Goal: Transaction & Acquisition: Purchase product/service

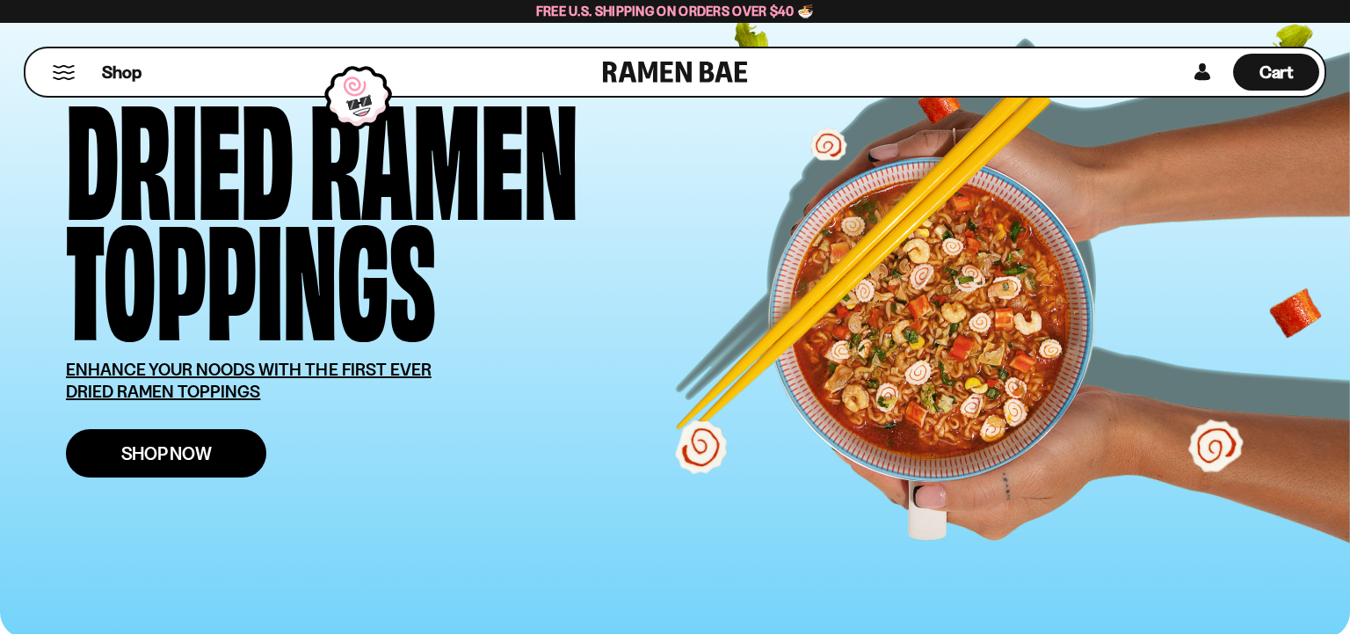
click at [216, 455] on link "Shop Now" at bounding box center [166, 453] width 200 height 48
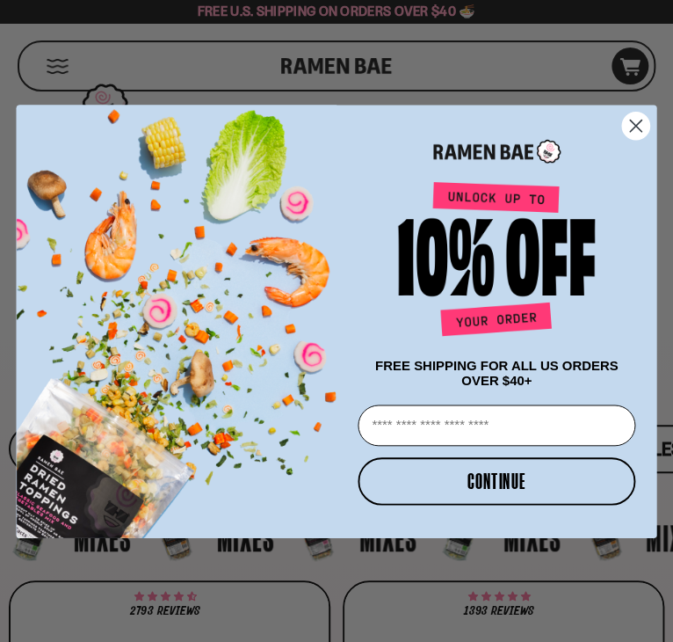
click at [487, 429] on input "Email" at bounding box center [497, 424] width 278 height 41
type input "**********"
click at [482, 484] on button "CONTINUE" at bounding box center [497, 479] width 278 height 47
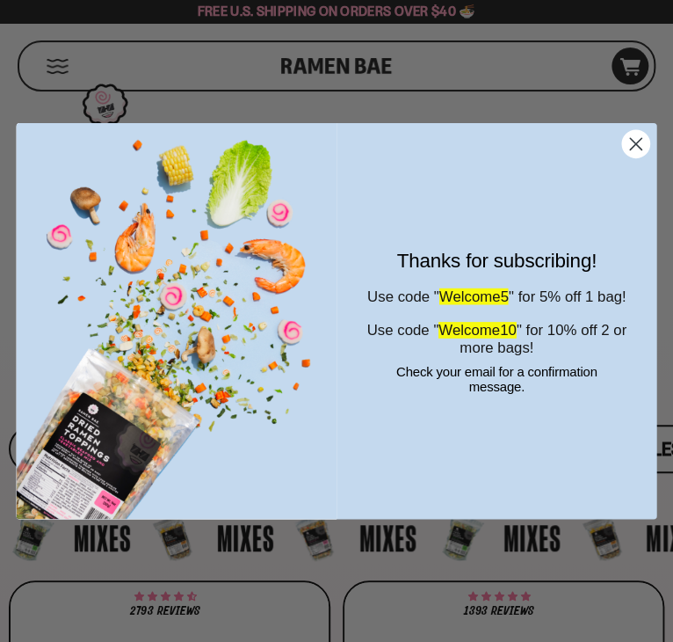
click at [636, 144] on icon "Close dialog" at bounding box center [635, 143] width 11 height 11
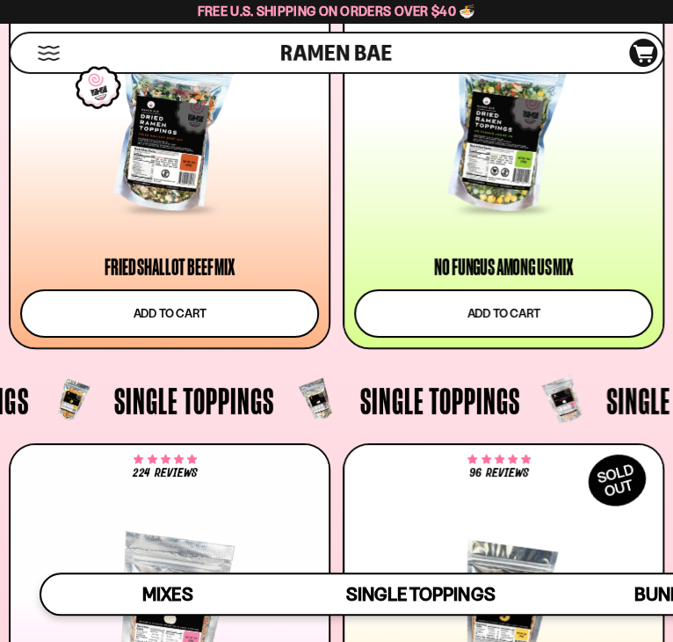
scroll to position [1417, 0]
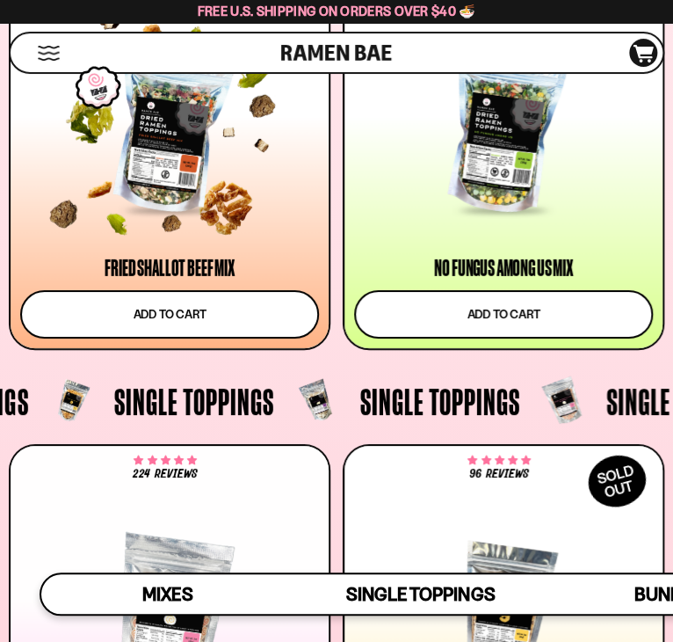
click at [235, 202] on div at bounding box center [169, 133] width 299 height 159
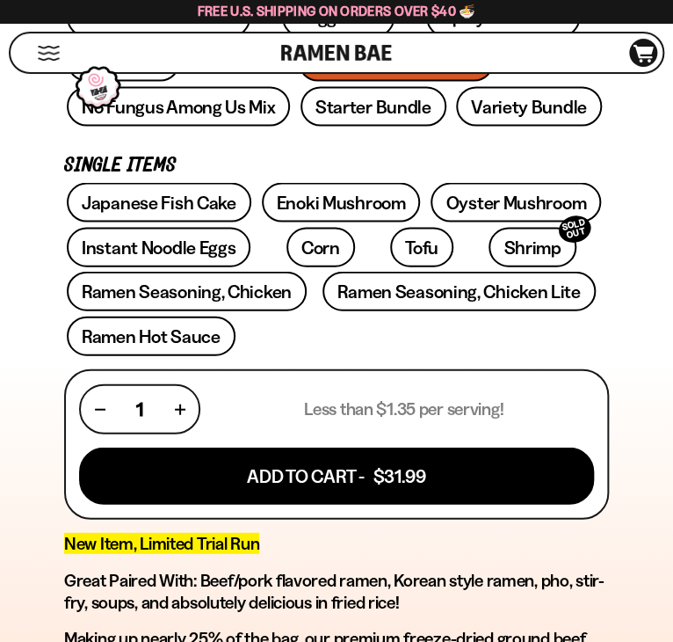
scroll to position [808, 0]
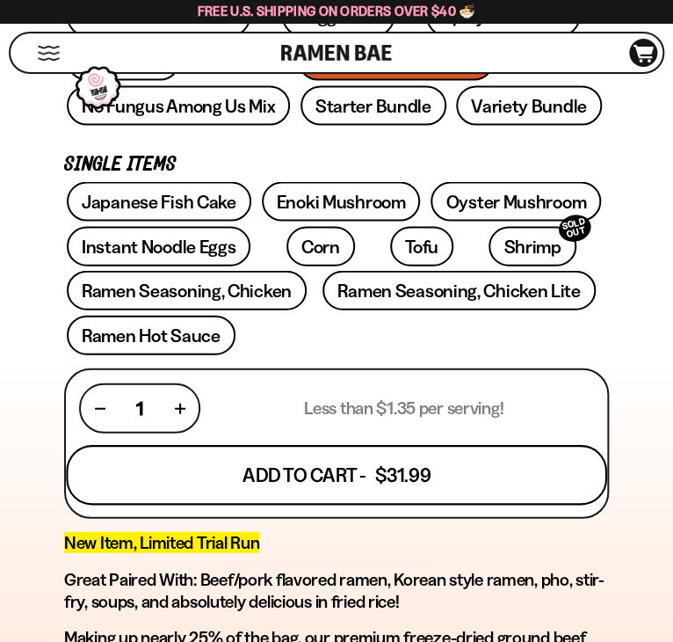
click at [326, 472] on button "Add To Cart - $31.99" at bounding box center [336, 474] width 541 height 60
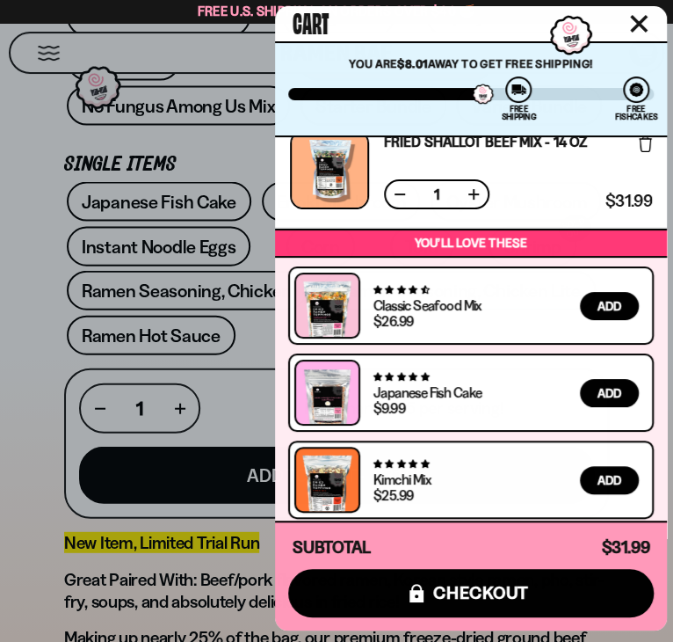
scroll to position [0, 0]
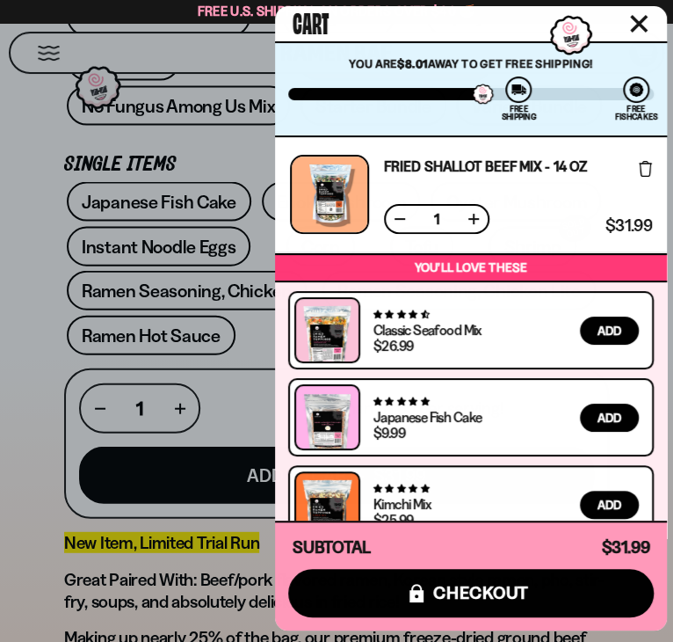
click at [31, 415] on div at bounding box center [336, 321] width 673 height 642
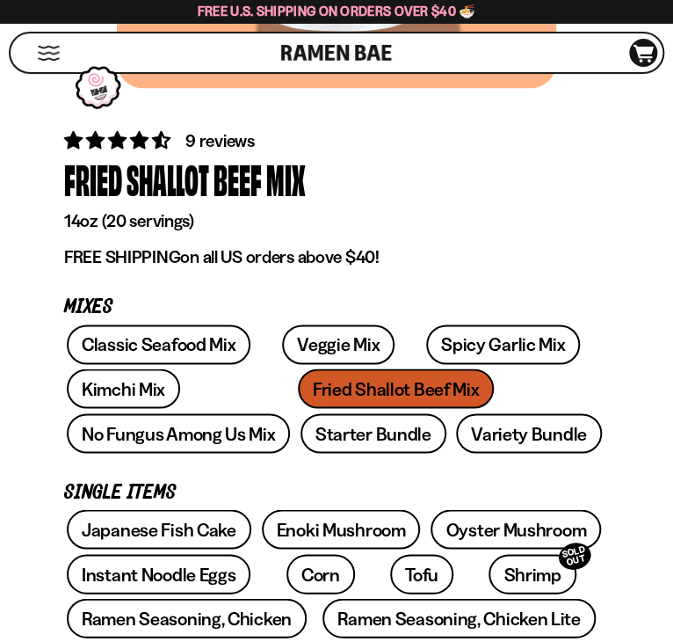
scroll to position [476, 0]
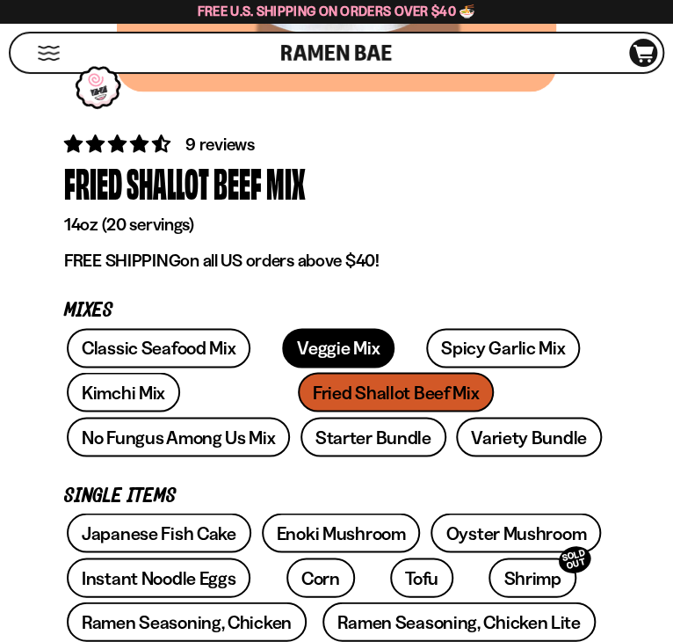
click at [300, 343] on link "Veggie Mix" at bounding box center [338, 348] width 113 height 40
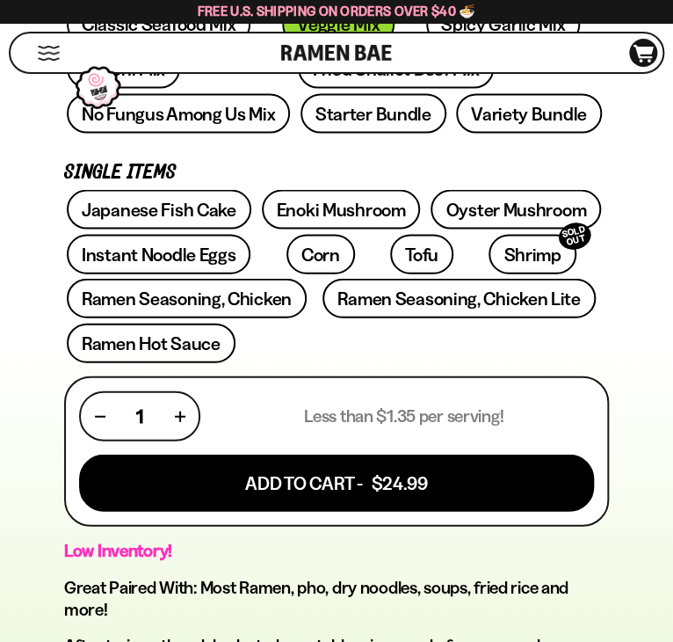
scroll to position [801, 0]
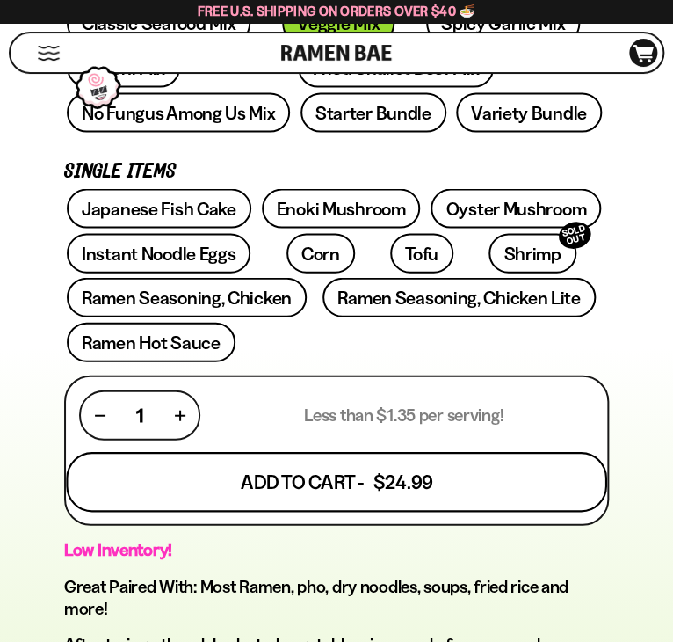
click at [315, 462] on button "Add To Cart - $24.99" at bounding box center [336, 481] width 541 height 60
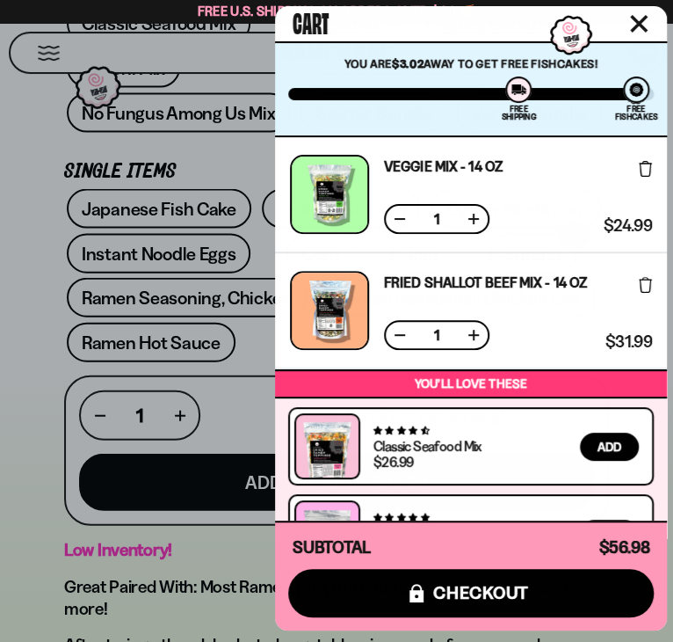
click at [34, 311] on div at bounding box center [336, 321] width 673 height 642
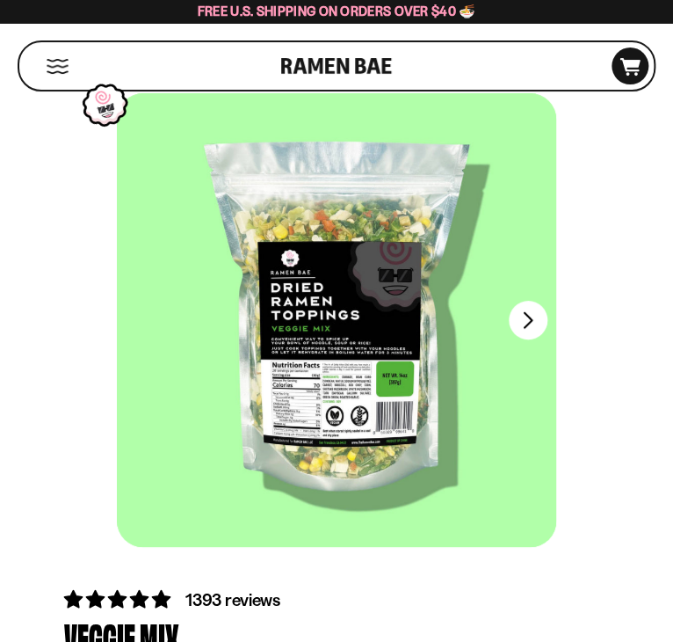
scroll to position [0, 0]
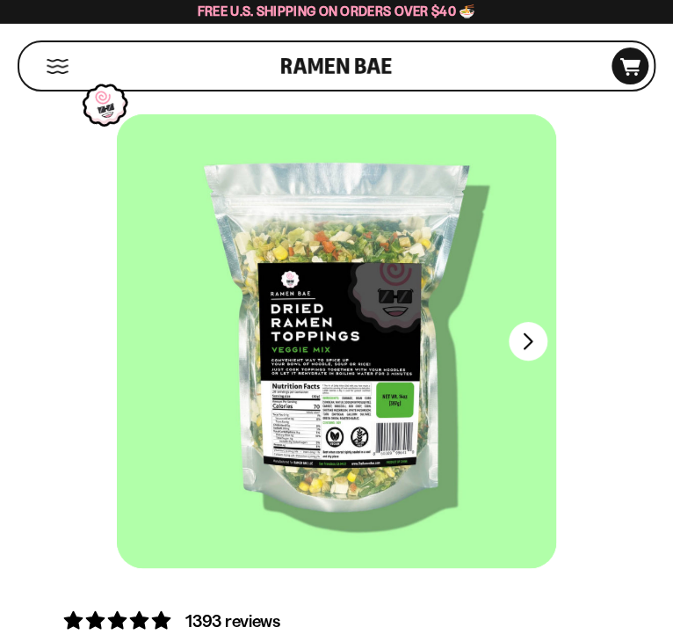
click at [63, 74] on div "Shop" at bounding box center [153, 65] width 257 height 47
click at [60, 66] on button "Mobile Menu Trigger" at bounding box center [58, 66] width 24 height 15
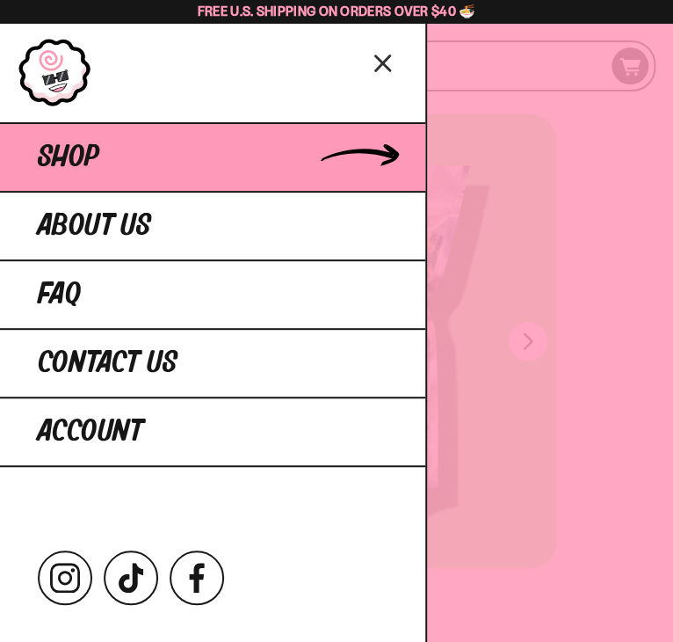
click at [133, 169] on link "Shop" at bounding box center [213, 156] width 426 height 69
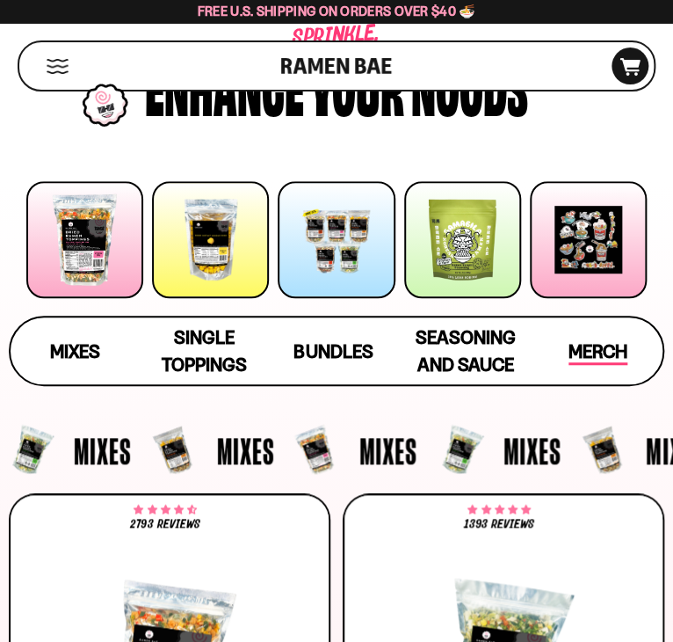
click at [607, 343] on span "Merch" at bounding box center [598, 352] width 59 height 25
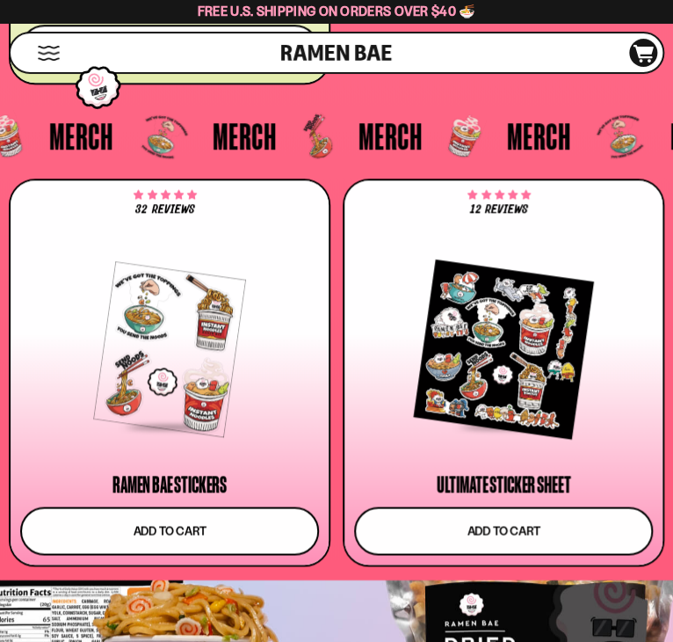
scroll to position [7143, 0]
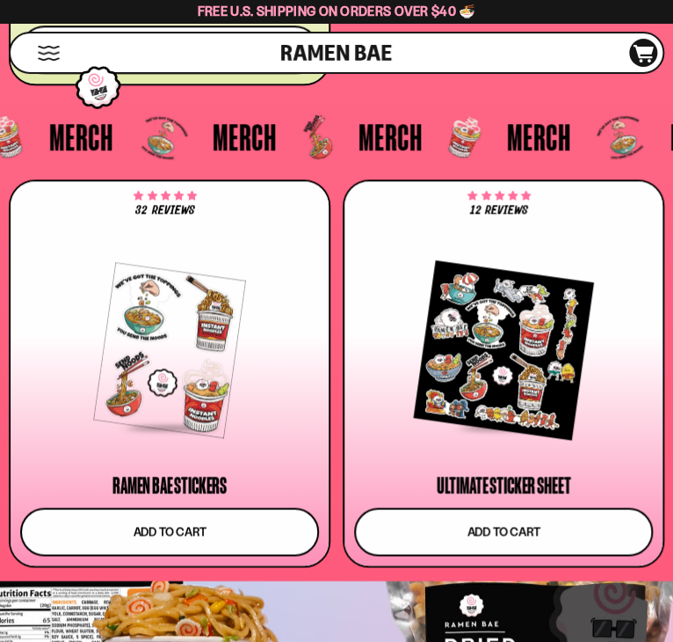
click at [154, 420] on span at bounding box center [169, 428] width 105 height 18
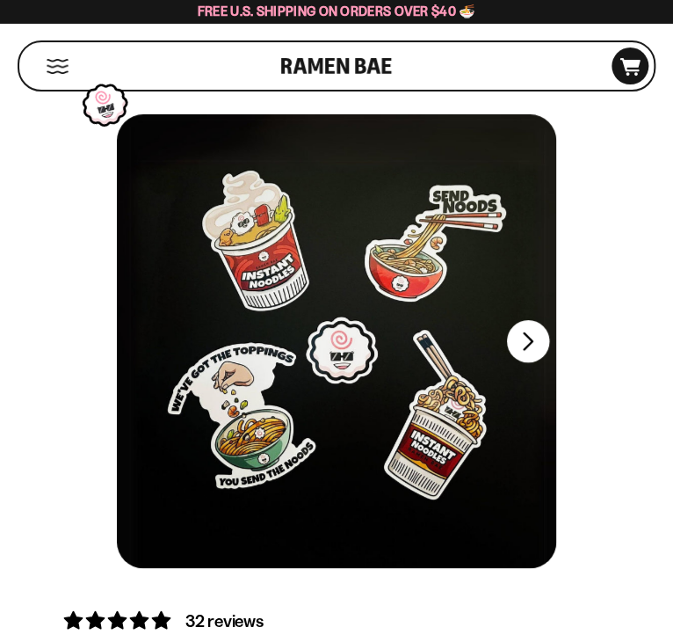
click at [523, 343] on button "FADCB6FD-DFAB-4417-9F21-029242090B77" at bounding box center [528, 341] width 42 height 42
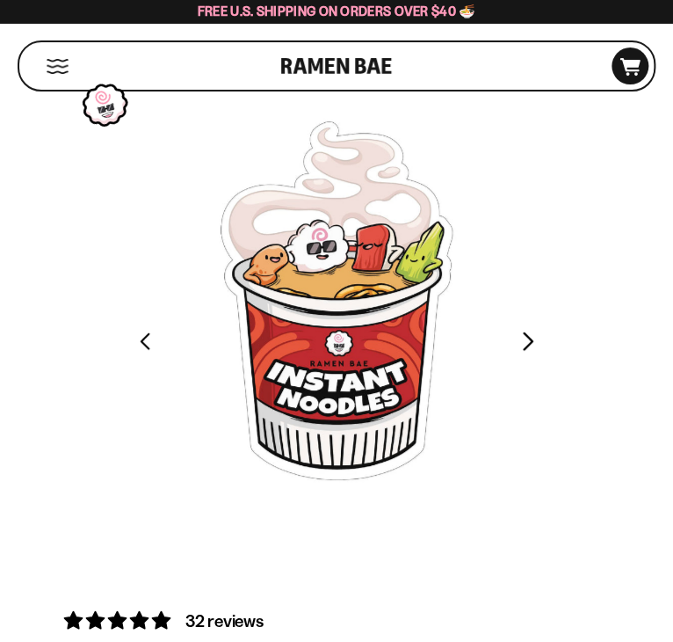
click at [523, 343] on button "FADCB6FD-DFAB-4417-9F21-029242090B77" at bounding box center [528, 341] width 42 height 42
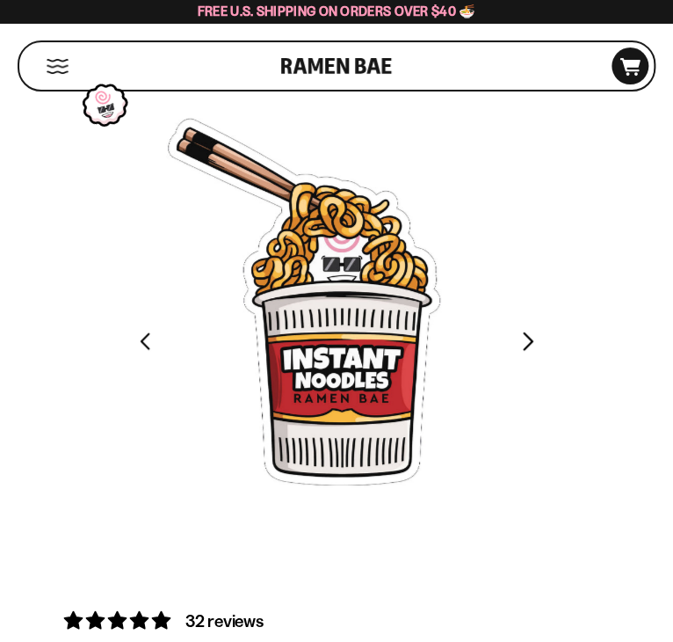
click at [523, 343] on button "FADCB6FD-DFAB-4417-9F21-029242090B77" at bounding box center [528, 341] width 42 height 42
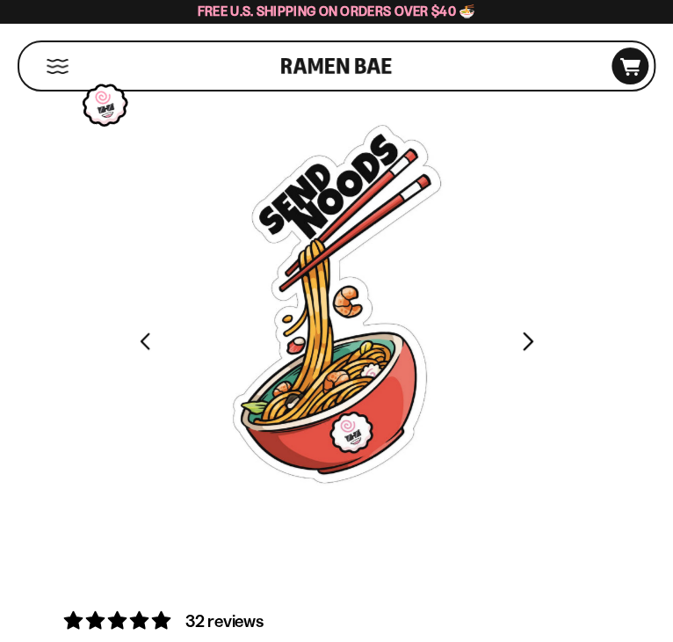
click at [523, 343] on button "FADCB6FD-DFAB-4417-9F21-029242090B77" at bounding box center [528, 341] width 42 height 42
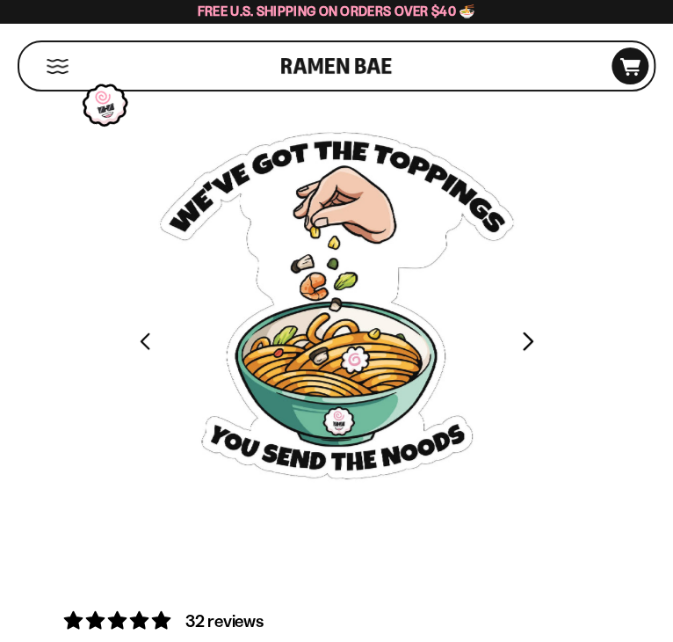
click at [523, 343] on button "FADCB6FD-DFAB-4417-9F21-029242090B77" at bounding box center [528, 341] width 42 height 42
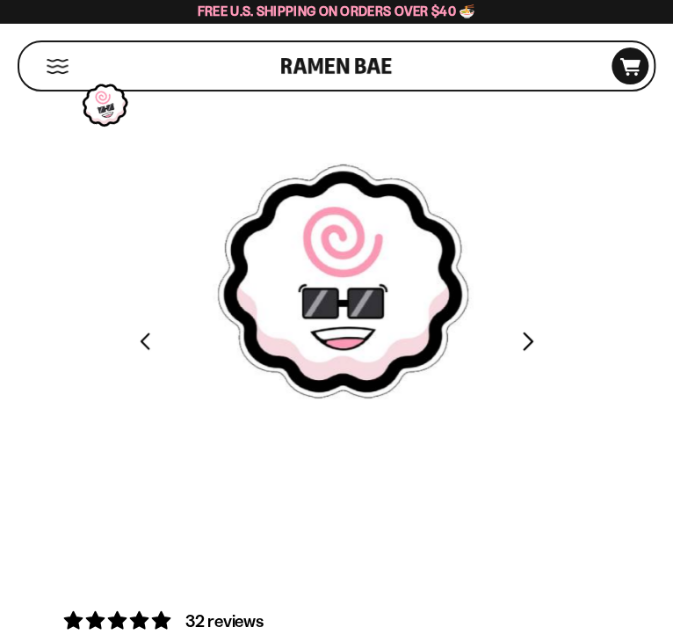
click at [523, 343] on button "FADCB6FD-DFAB-4417-9F21-029242090B77" at bounding box center [528, 341] width 42 height 42
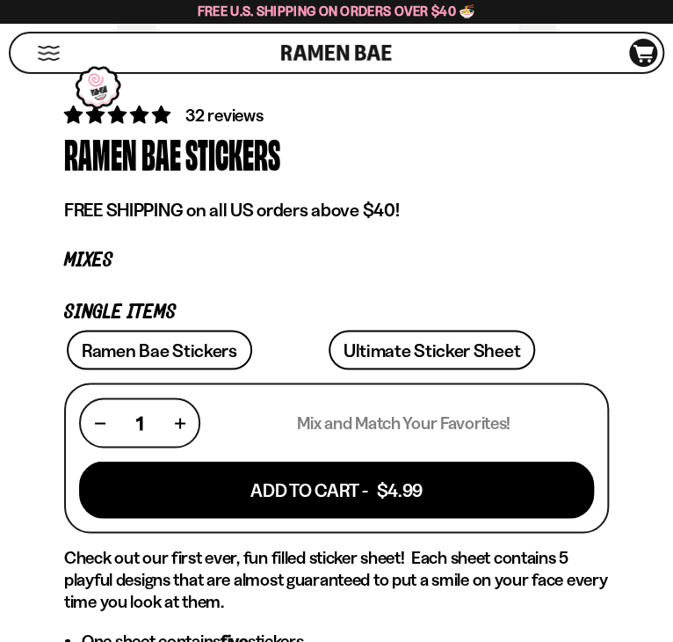
scroll to position [508, 0]
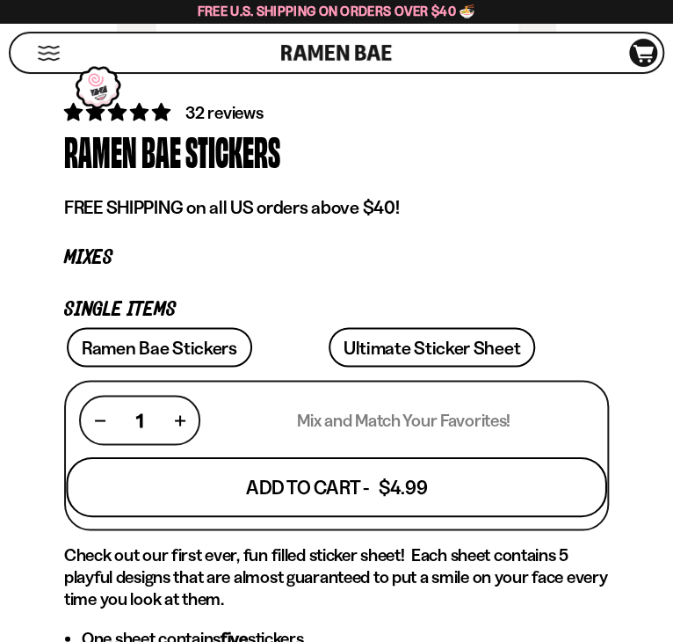
click at [436, 499] on button "Add To Cart - $4.99" at bounding box center [336, 487] width 541 height 60
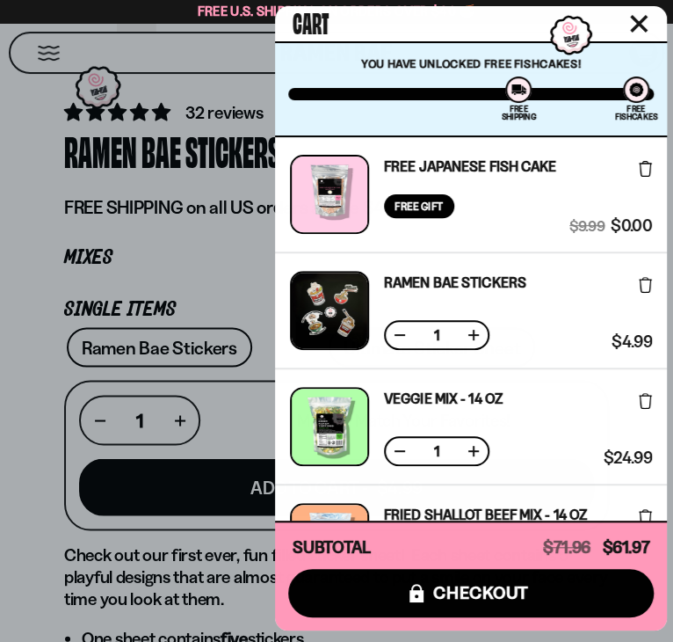
scroll to position [1, 0]
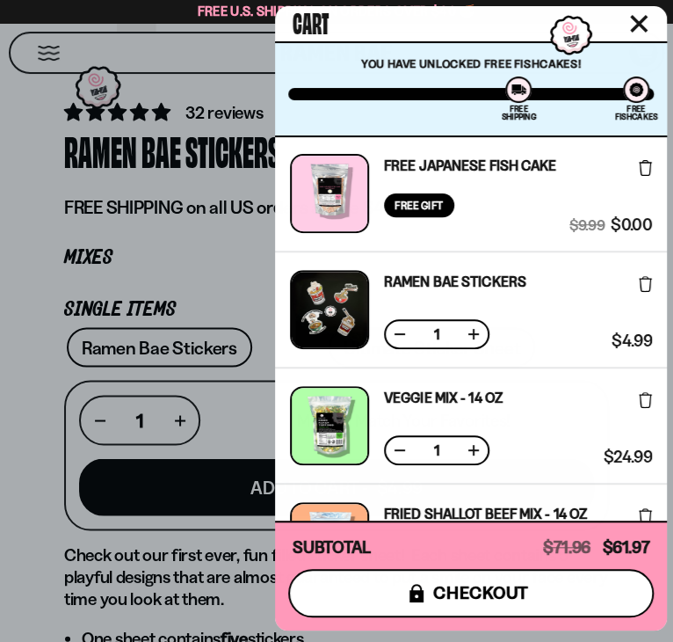
click at [542, 599] on button "icons8-lock checkout" at bounding box center [471, 593] width 366 height 48
